Goal: Task Accomplishment & Management: Manage account settings

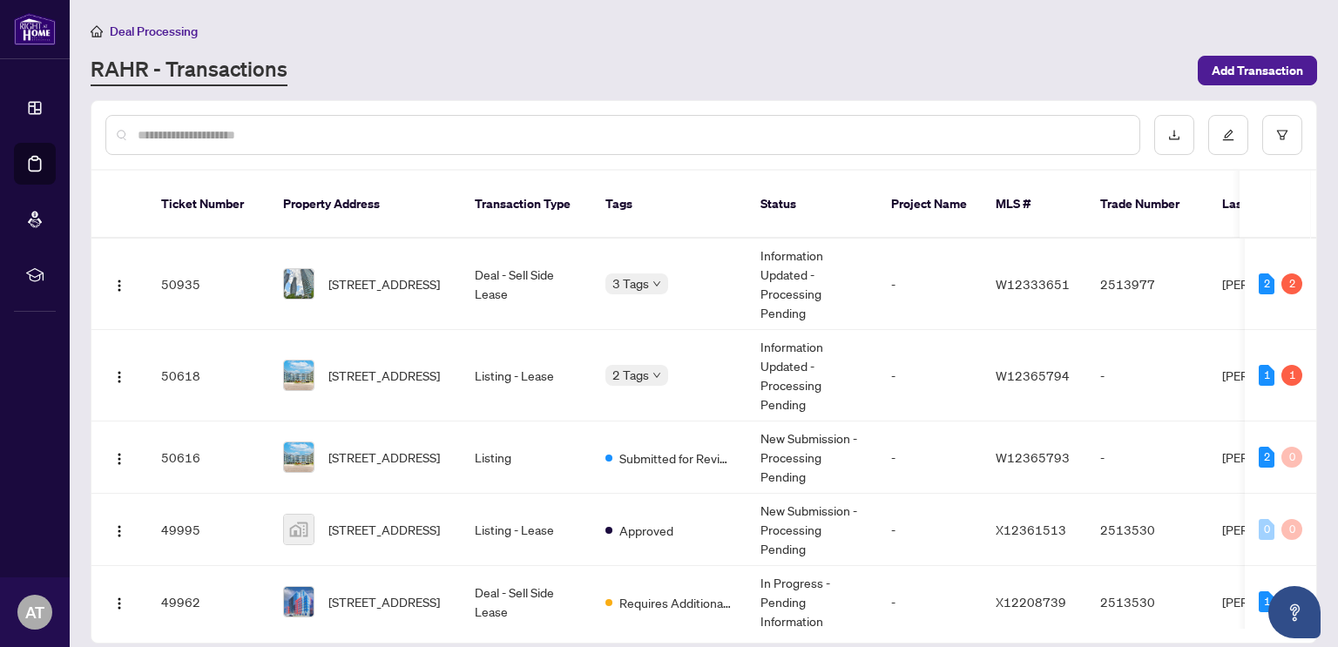
scroll to position [697, 0]
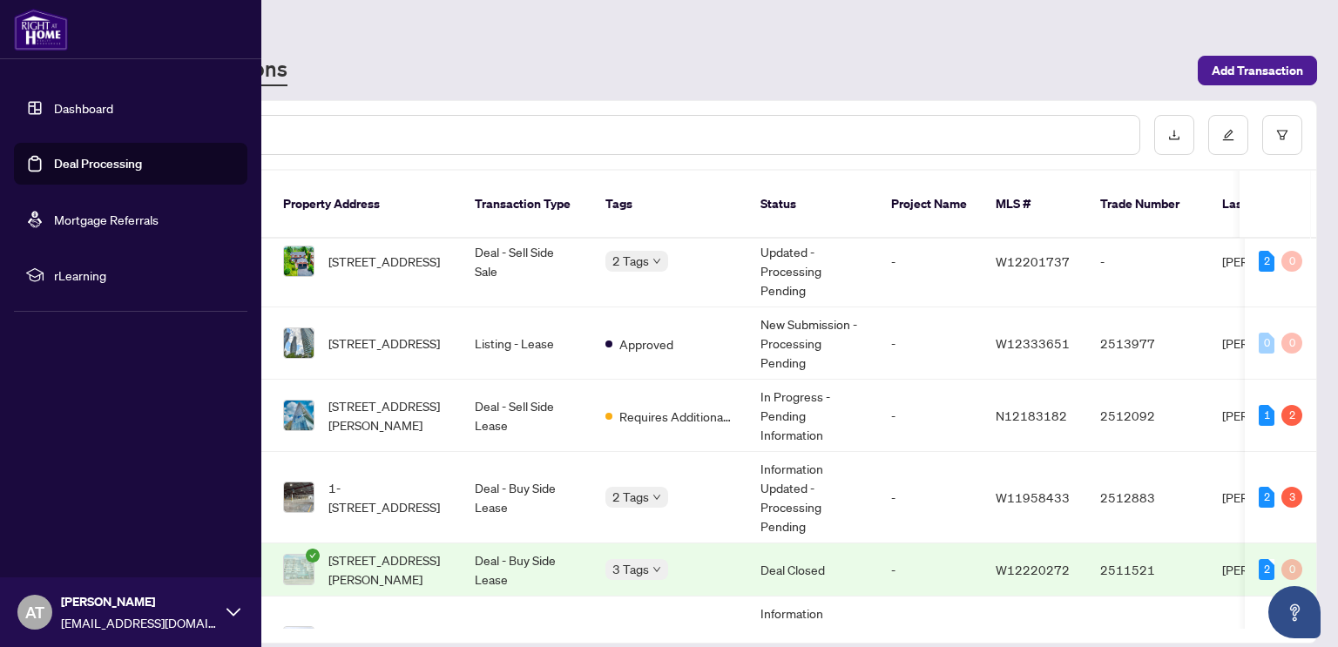
click at [105, 100] on link "Dashboard" at bounding box center [83, 108] width 59 height 16
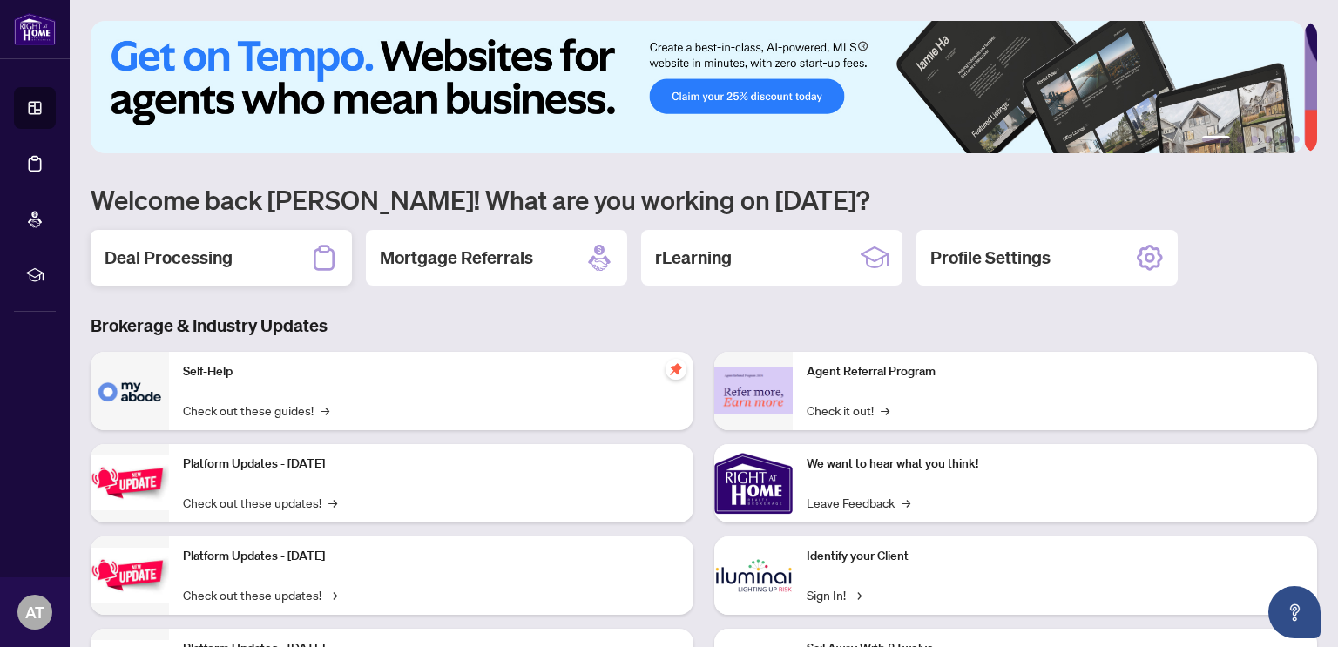
click at [223, 261] on h2 "Deal Processing" at bounding box center [169, 258] width 128 height 24
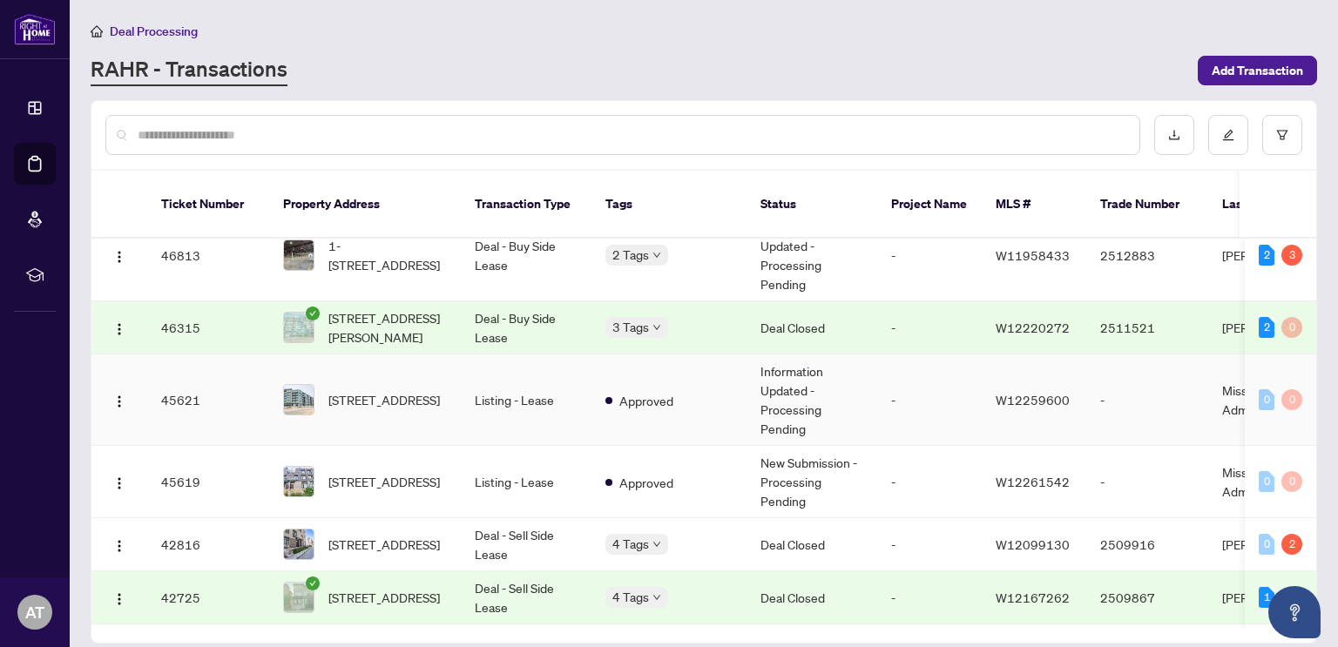
scroll to position [1045, 0]
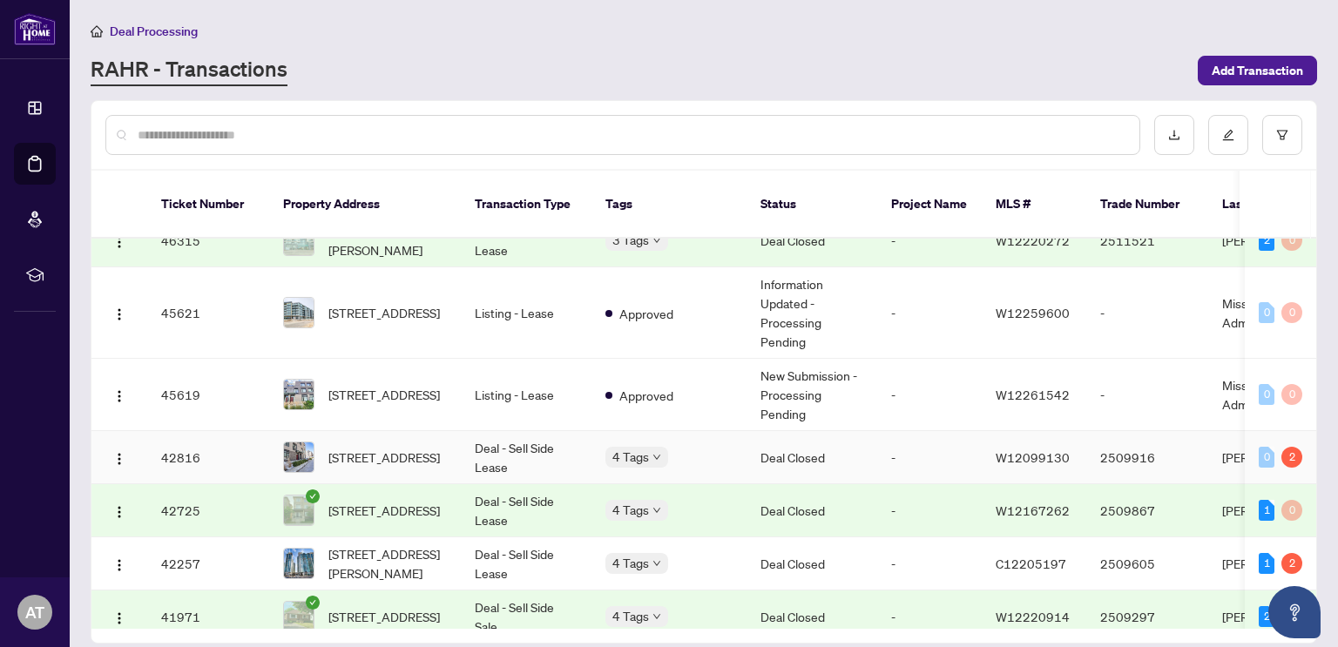
click at [765, 436] on td "Deal Closed" at bounding box center [812, 457] width 131 height 53
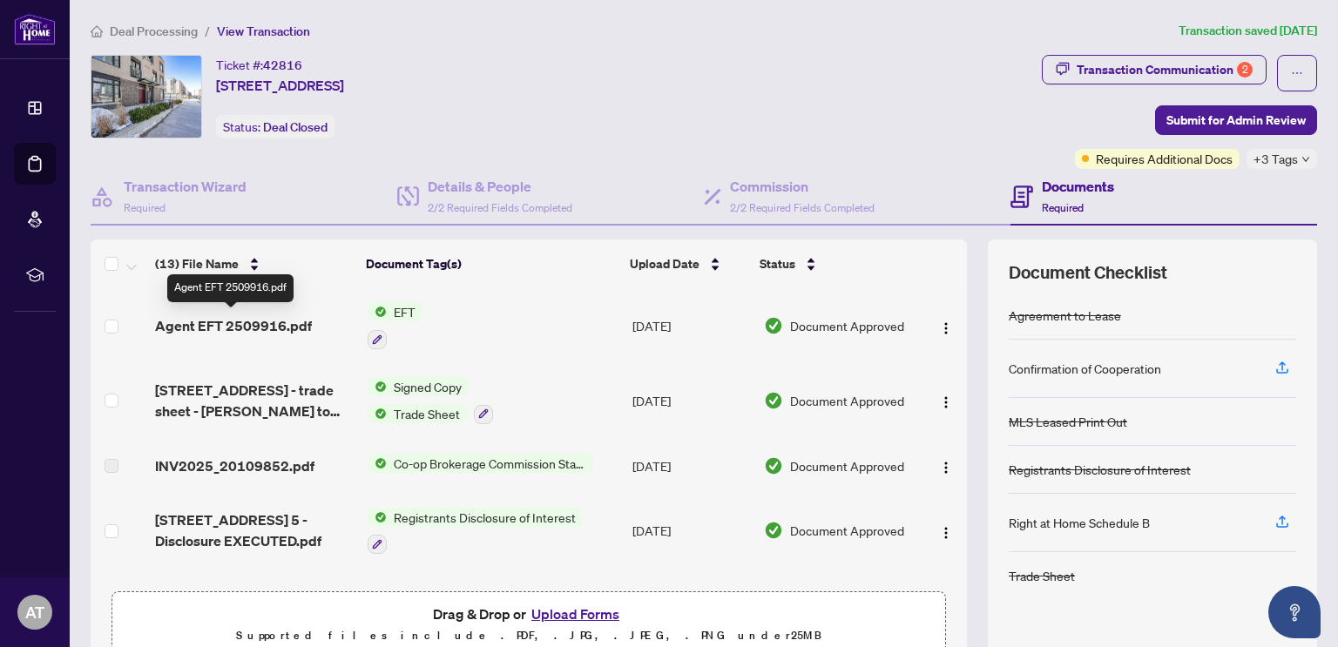
click at [190, 319] on span "Agent EFT 2509916.pdf" at bounding box center [233, 325] width 157 height 21
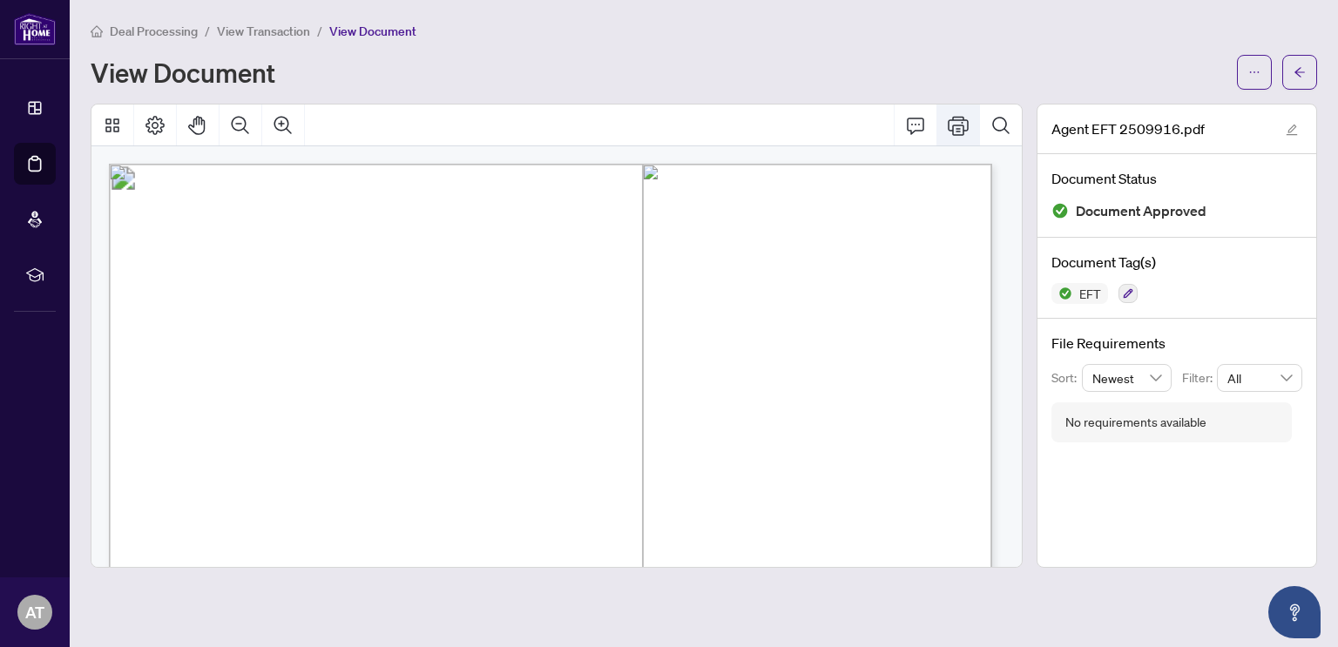
click at [961, 132] on icon "Print" at bounding box center [958, 125] width 21 height 21
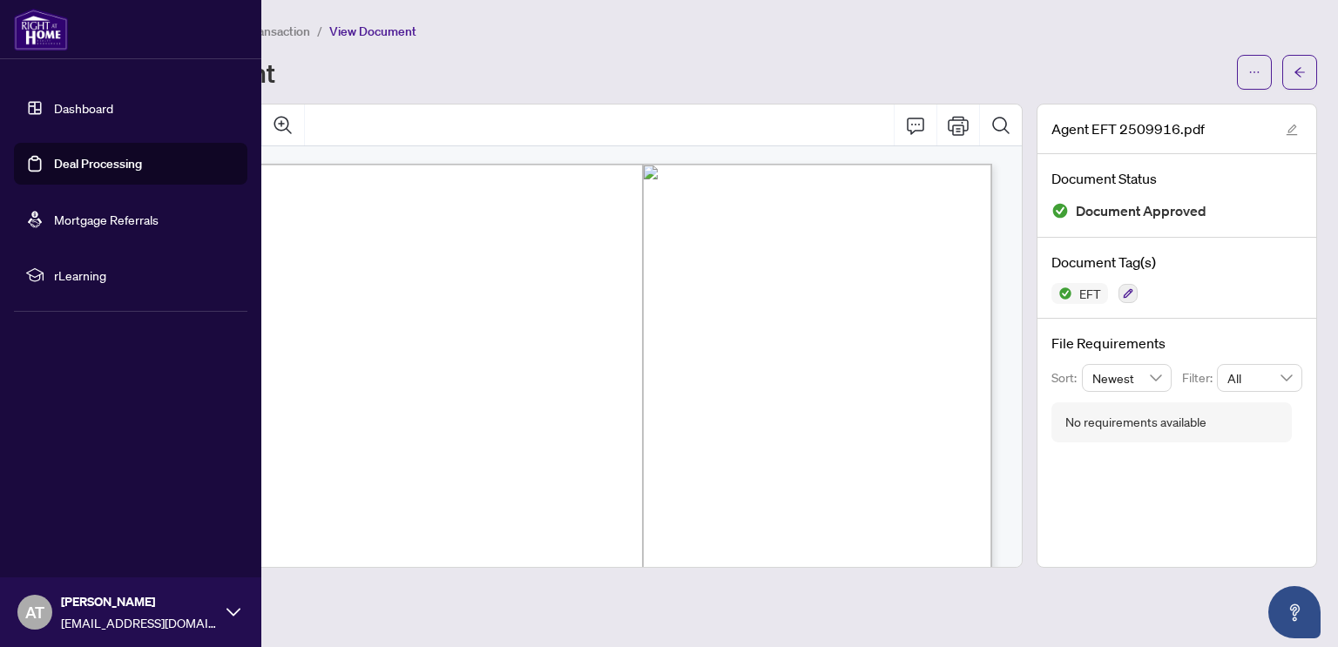
click at [82, 110] on link "Dashboard" at bounding box center [83, 108] width 59 height 16
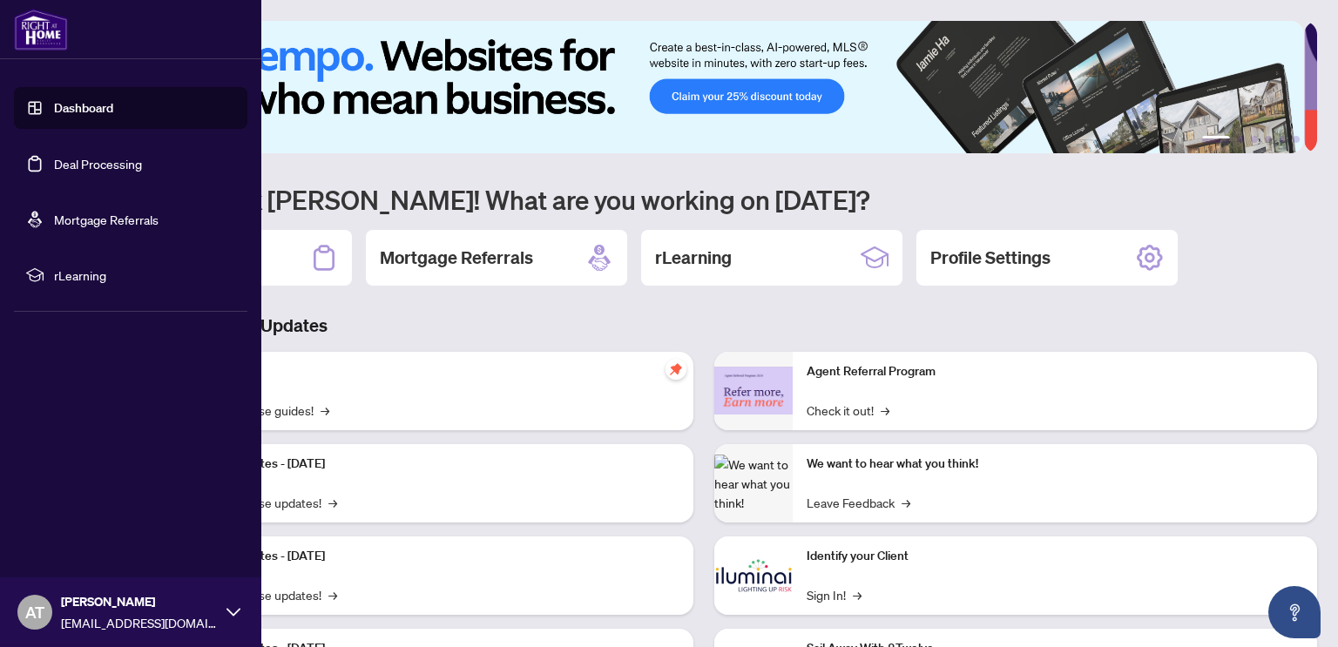
click at [83, 163] on link "Deal Processing" at bounding box center [98, 164] width 88 height 16
